Goal: Task Accomplishment & Management: Manage account settings

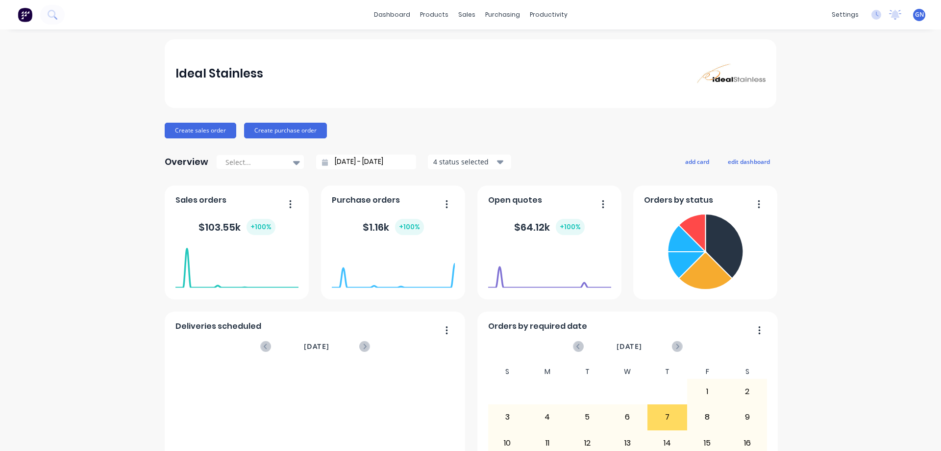
click at [915, 17] on span "GN" at bounding box center [919, 14] width 9 height 9
click at [832, 102] on div "Profile" at bounding box center [834, 103] width 20 height 9
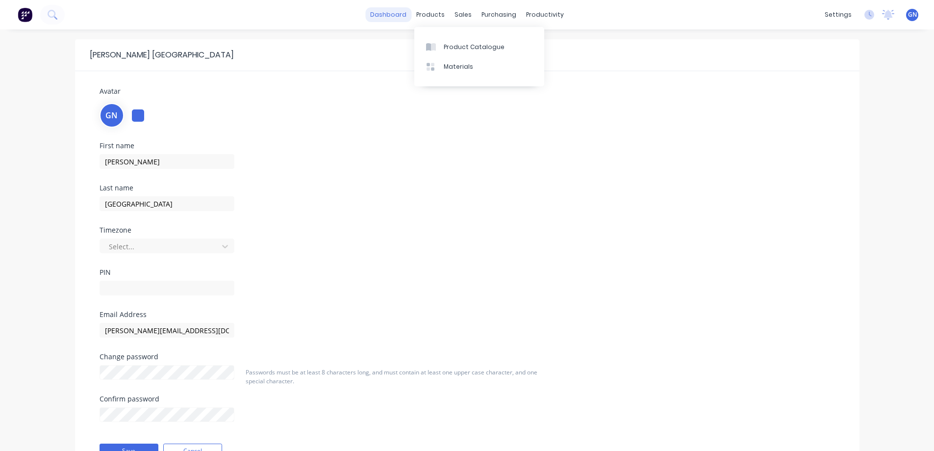
click at [394, 15] on link "dashboard" at bounding box center [388, 14] width 46 height 15
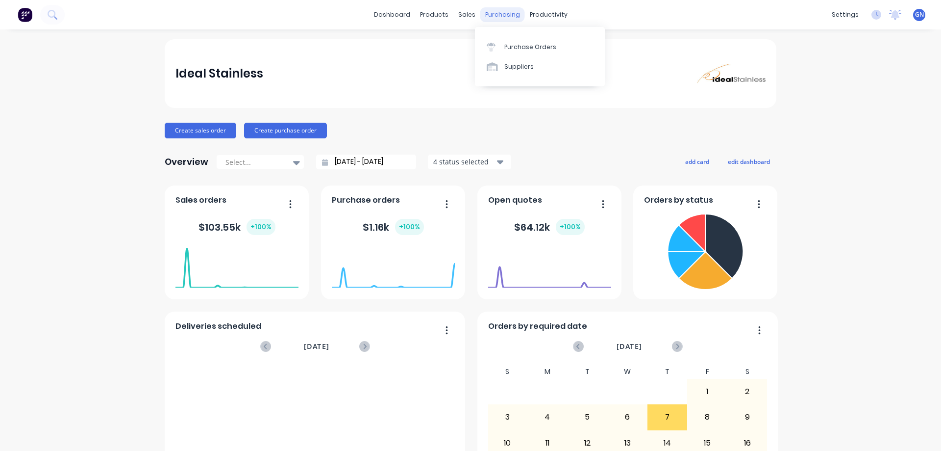
click at [494, 16] on div "purchasing" at bounding box center [502, 14] width 45 height 15
click at [527, 47] on div "Purchase Orders" at bounding box center [531, 47] width 52 height 9
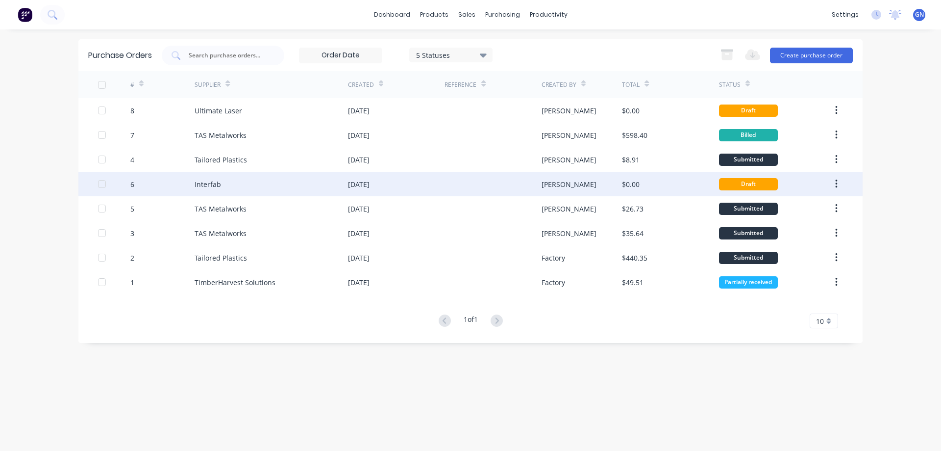
click at [354, 184] on div "[DATE]" at bounding box center [359, 184] width 22 height 10
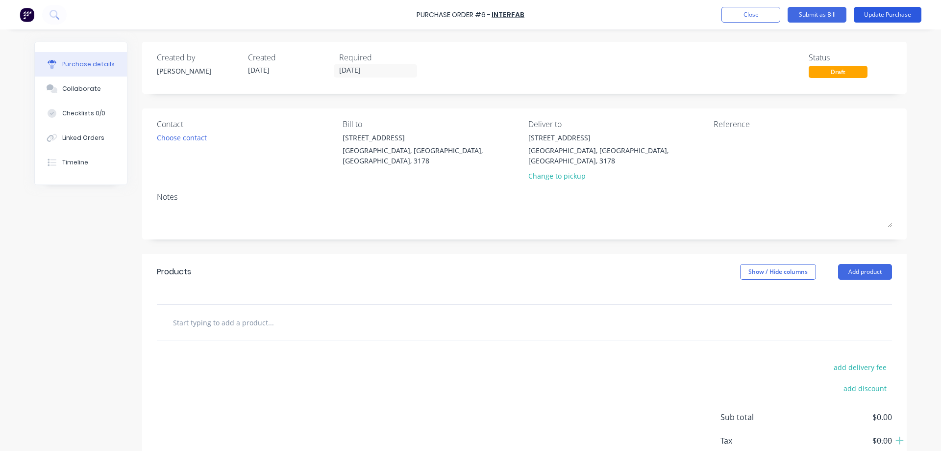
click at [880, 14] on button "Update Purchase" at bounding box center [888, 15] width 68 height 16
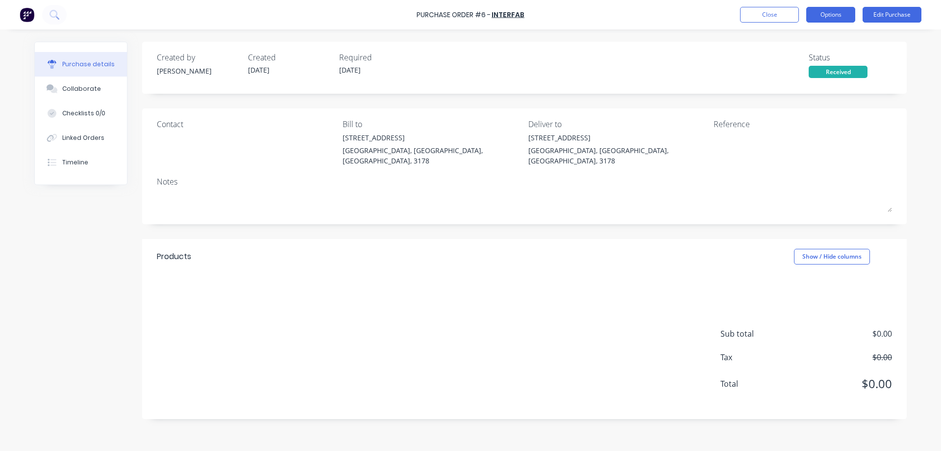
click at [825, 13] on button "Options" at bounding box center [831, 15] width 49 height 16
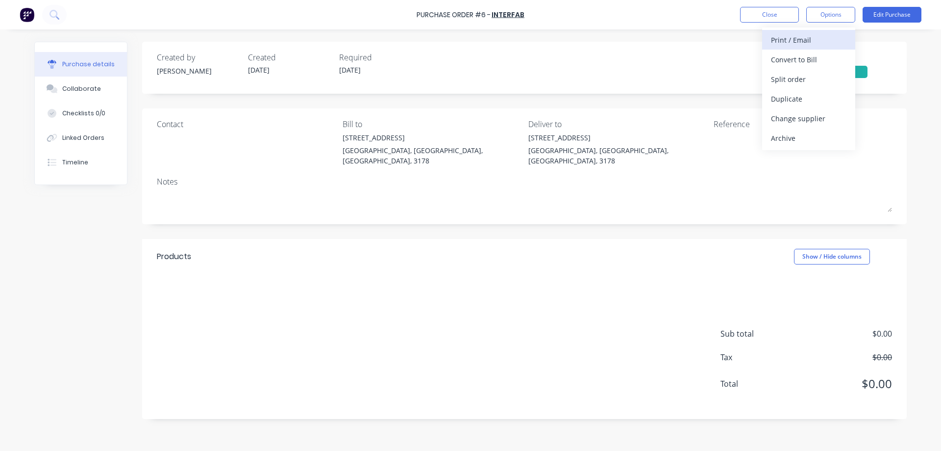
click at [800, 40] on div "Print / Email" at bounding box center [809, 40] width 76 height 14
click at [801, 56] on div "With pricing" at bounding box center [809, 59] width 76 height 14
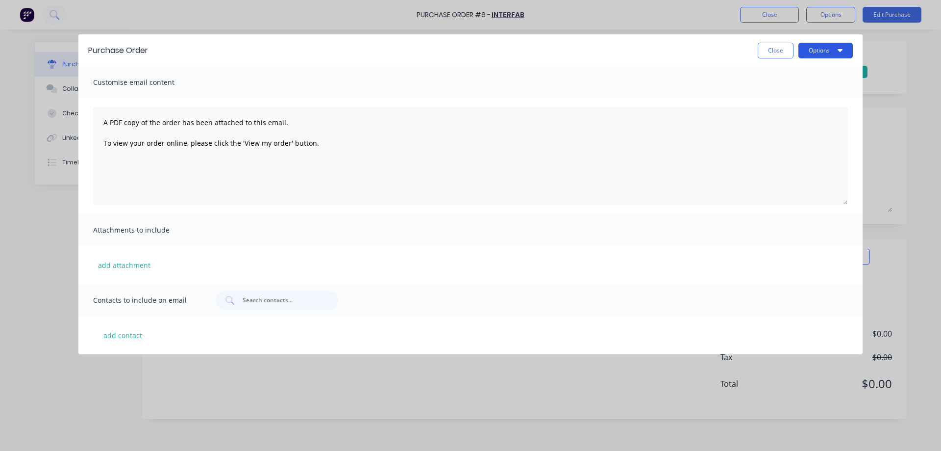
click at [814, 47] on button "Options" at bounding box center [826, 51] width 54 height 16
click at [788, 95] on div "Email" at bounding box center [807, 95] width 76 height 14
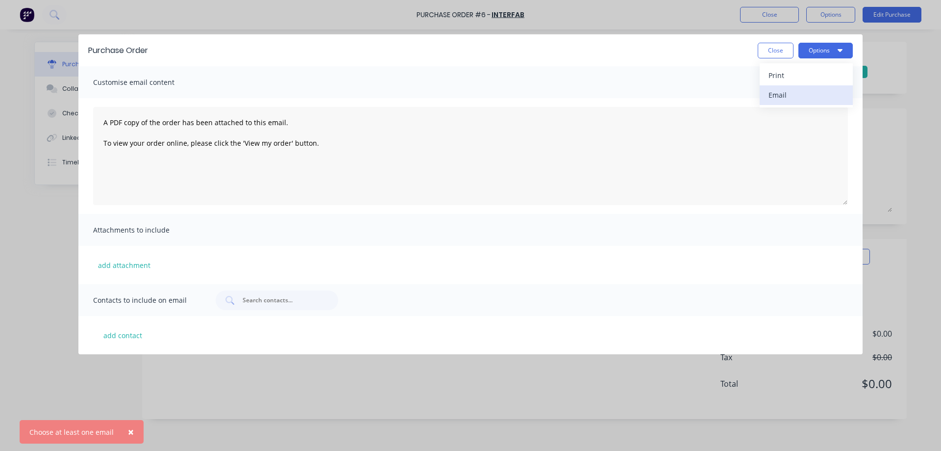
click at [778, 94] on div "Email" at bounding box center [807, 95] width 76 height 14
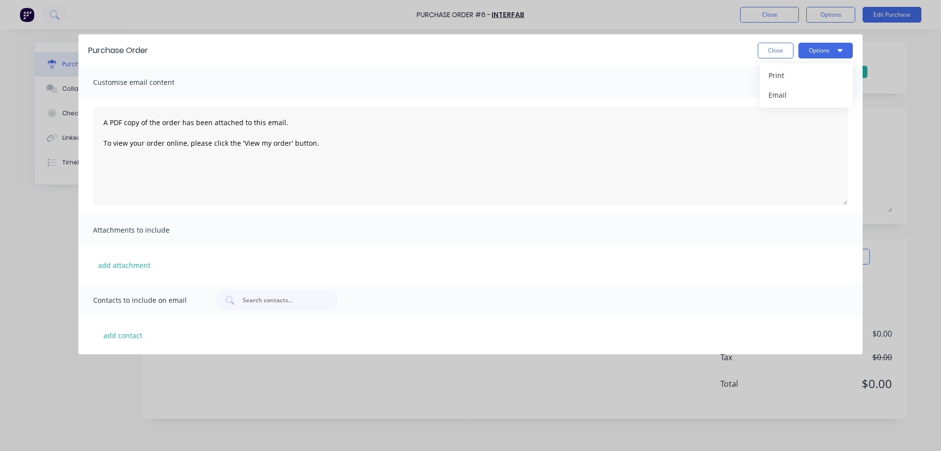
click at [266, 228] on div "Attachments to include" at bounding box center [470, 230] width 784 height 32
click at [817, 50] on button "Options" at bounding box center [826, 51] width 54 height 16
click at [772, 94] on div "Email" at bounding box center [807, 95] width 76 height 14
click at [117, 336] on button "add contact" at bounding box center [122, 335] width 59 height 15
select select "AU"
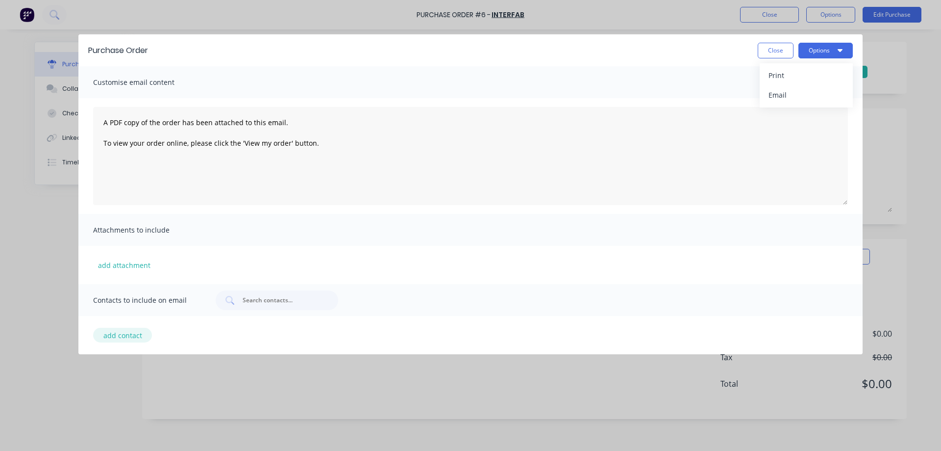
select select "AU"
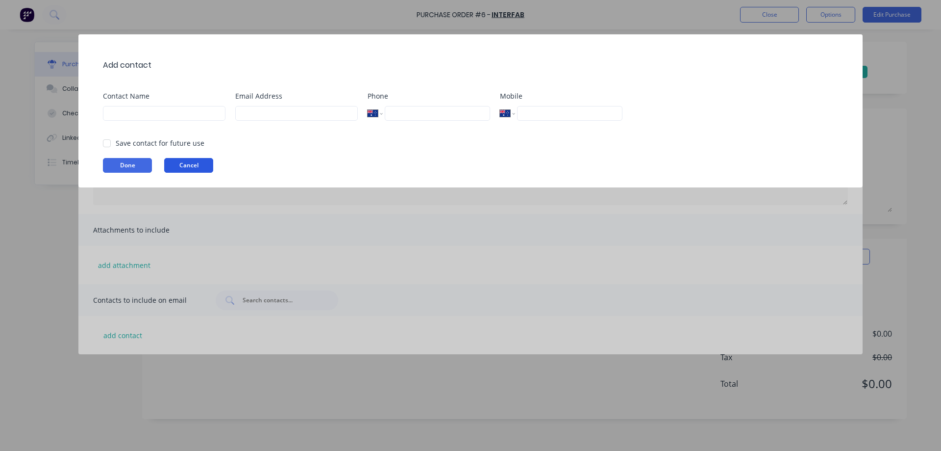
click at [191, 165] on button "Cancel" at bounding box center [188, 165] width 49 height 15
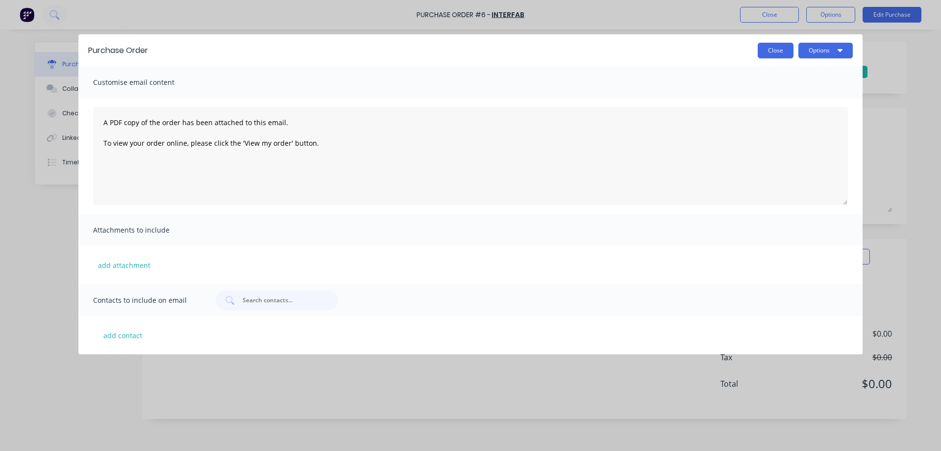
click at [774, 51] on button "Close" at bounding box center [776, 51] width 36 height 16
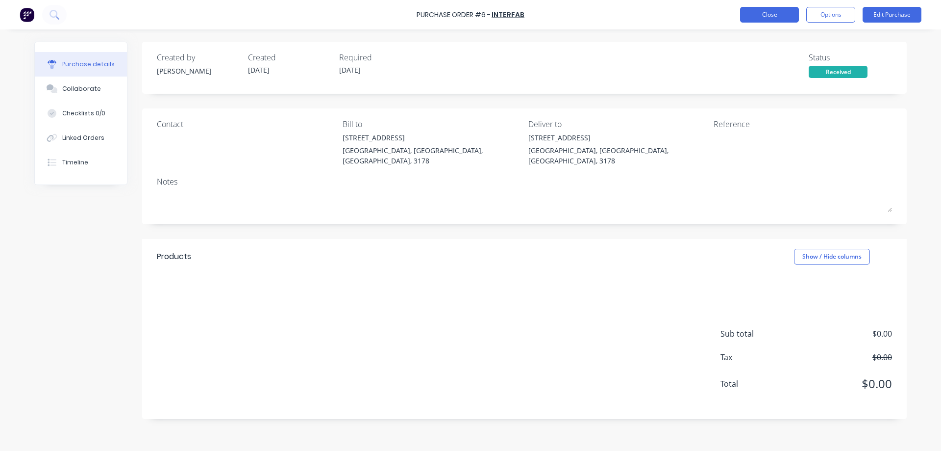
click at [763, 13] on button "Close" at bounding box center [769, 15] width 59 height 16
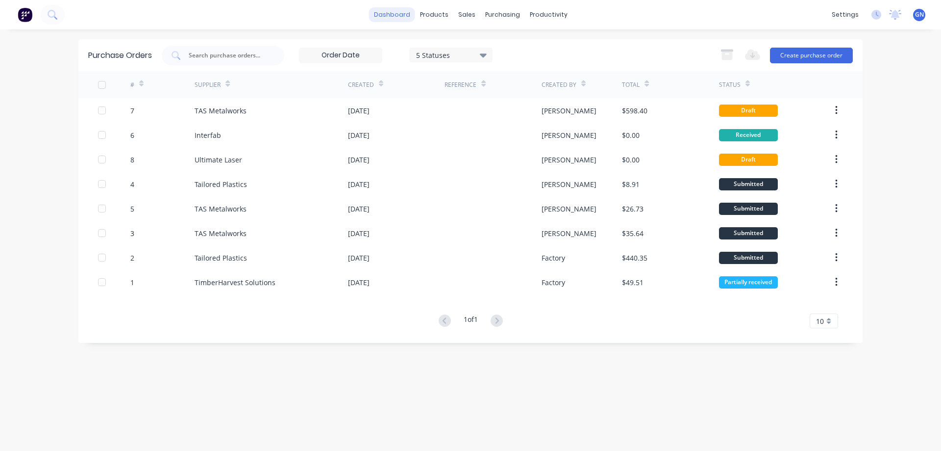
click at [396, 15] on link "dashboard" at bounding box center [392, 14] width 46 height 15
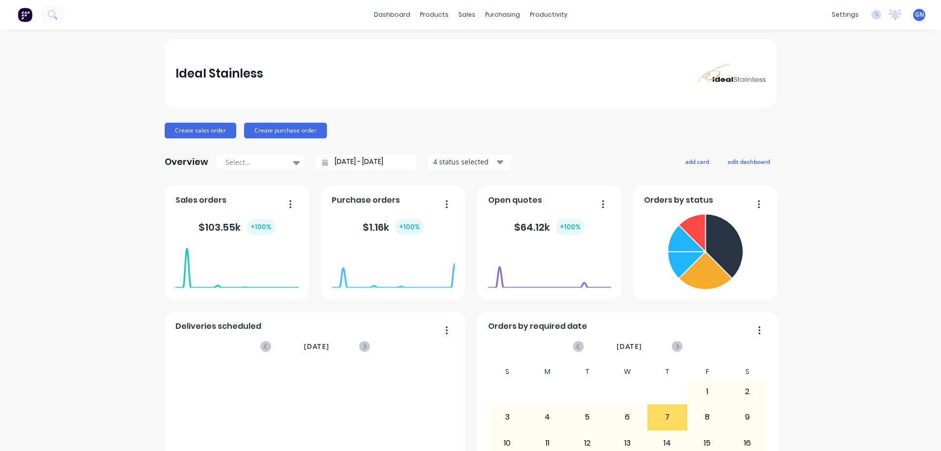
click at [364, 201] on span "Purchase orders" at bounding box center [366, 200] width 68 height 12
click at [387, 260] on foreignobject at bounding box center [393, 268] width 123 height 42
click at [376, 202] on span "Purchase orders" at bounding box center [366, 200] width 68 height 12
drag, startPoint x: 376, startPoint y: 202, endPoint x: 428, endPoint y: 200, distance: 52.5
click at [376, 202] on span "Purchase orders" at bounding box center [366, 200] width 68 height 12
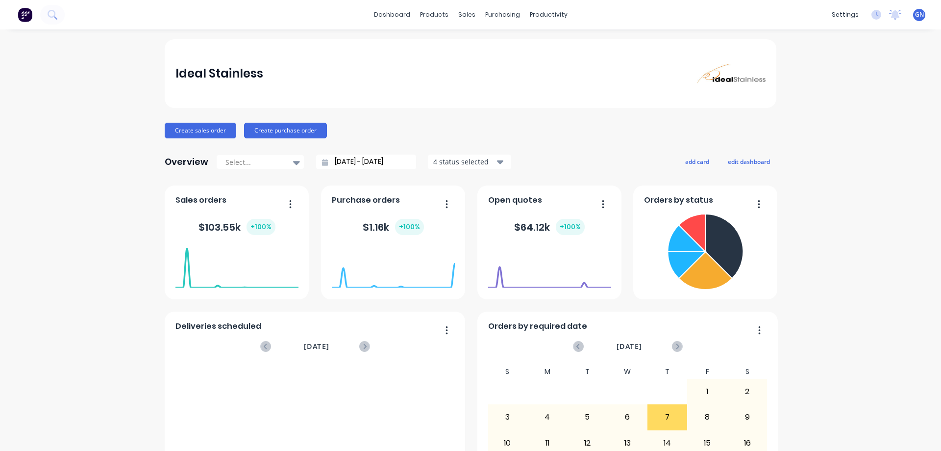
click at [346, 200] on span "Purchase orders" at bounding box center [366, 200] width 68 height 12
click at [519, 43] on div "Purchase Orders" at bounding box center [531, 47] width 52 height 9
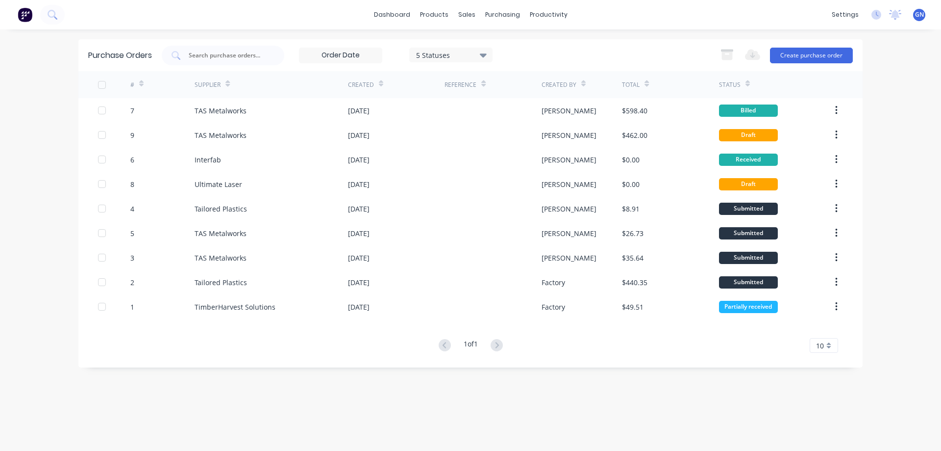
click at [141, 83] on icon at bounding box center [141, 83] width 4 height 7
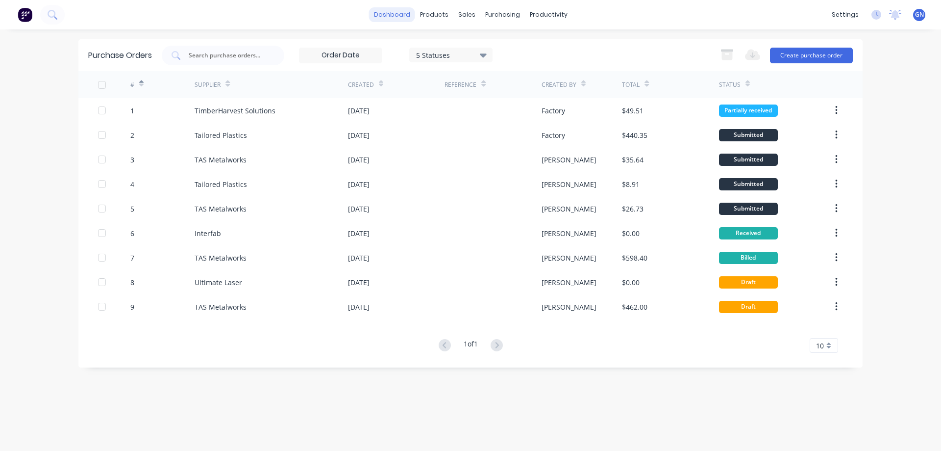
click at [399, 15] on link "dashboard" at bounding box center [392, 14] width 46 height 15
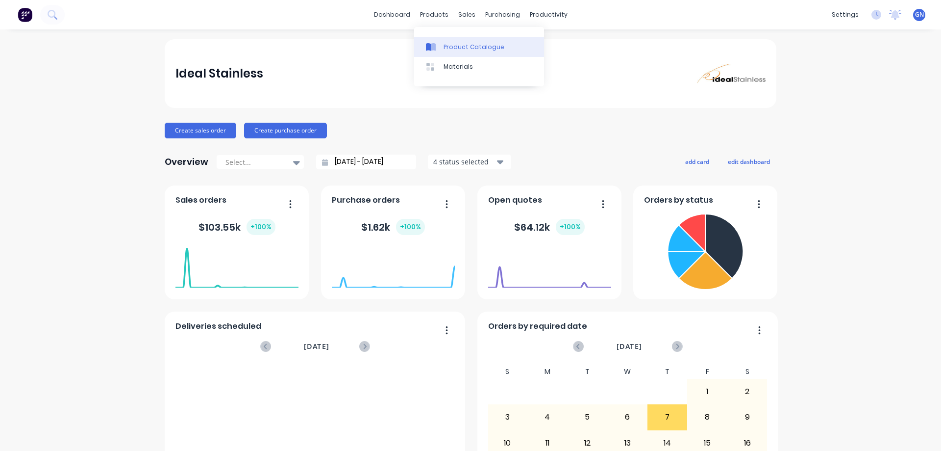
click at [453, 48] on div "Product Catalogue" at bounding box center [474, 47] width 61 height 9
